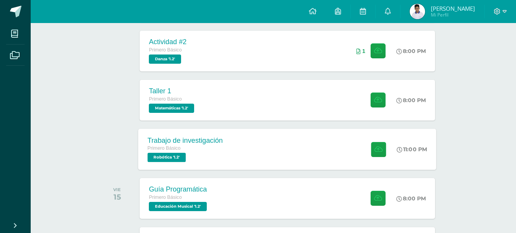
scroll to position [269, 0]
click at [298, 151] on div "Trabajo de investigación Primero Básico Robótica '1.2' 11:00 PM Trabajo de inve…" at bounding box center [288, 148] width 298 height 41
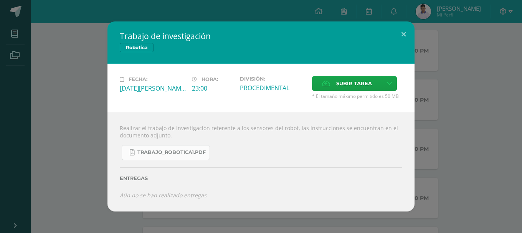
click at [172, 155] on span "TRABAJO_ROBOTICA1.pdf" at bounding box center [171, 152] width 68 height 6
click at [477, 92] on div "Trabajo de investigación Robótica Fecha: [DATE][PERSON_NAME] Hora: 23:00 Divisi…" at bounding box center [261, 116] width 516 height 190
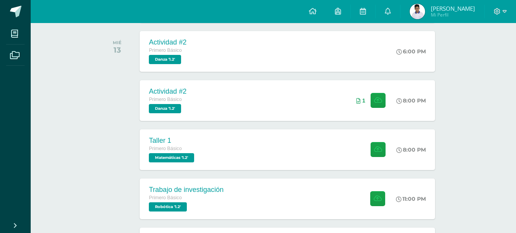
scroll to position [153, 0]
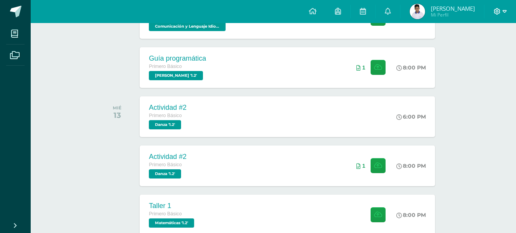
click at [503, 10] on icon at bounding box center [505, 11] width 4 height 7
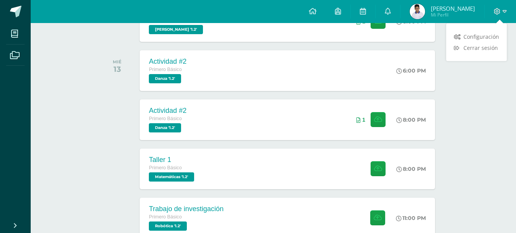
scroll to position [192, 0]
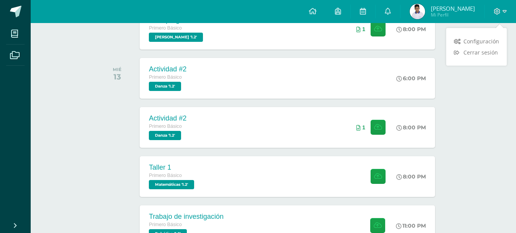
click at [507, 10] on div at bounding box center [500, 11] width 31 height 23
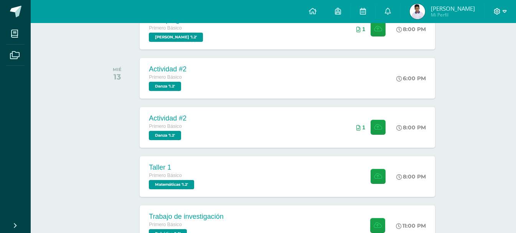
click at [505, 10] on icon at bounding box center [505, 11] width 4 height 7
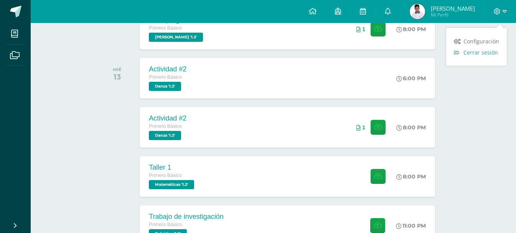
click at [470, 51] on span "Cerrar sesión" at bounding box center [480, 52] width 35 height 7
